Goal: Information Seeking & Learning: Stay updated

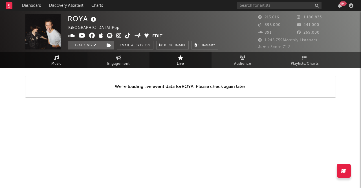
click at [63, 60] on link "Music" at bounding box center [56, 60] width 62 height 16
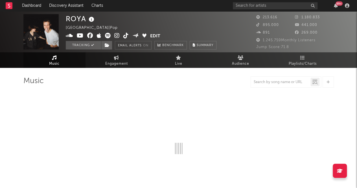
select select "6m"
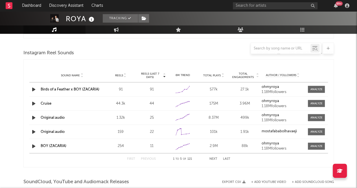
scroll to position [505, 0]
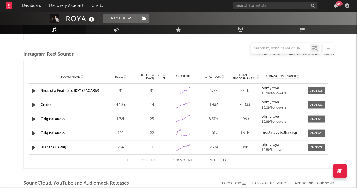
click at [337, 4] on div "99 +" at bounding box center [338, 3] width 7 height 4
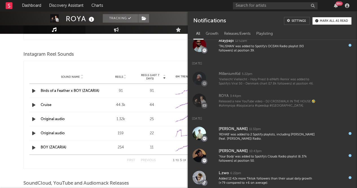
scroll to position [0, 0]
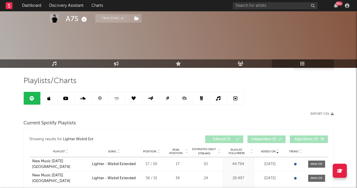
scroll to position [56, 0]
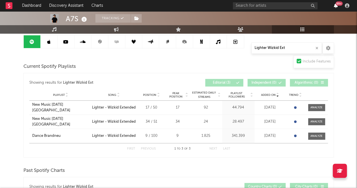
click at [337, 8] on icon "button" at bounding box center [336, 5] width 4 height 5
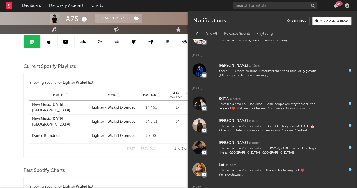
scroll to position [0, 0]
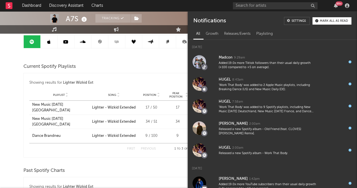
click at [338, 8] on div "99 +" at bounding box center [335, 5] width 8 height 5
